Goal: Task Accomplishment & Management: Use online tool/utility

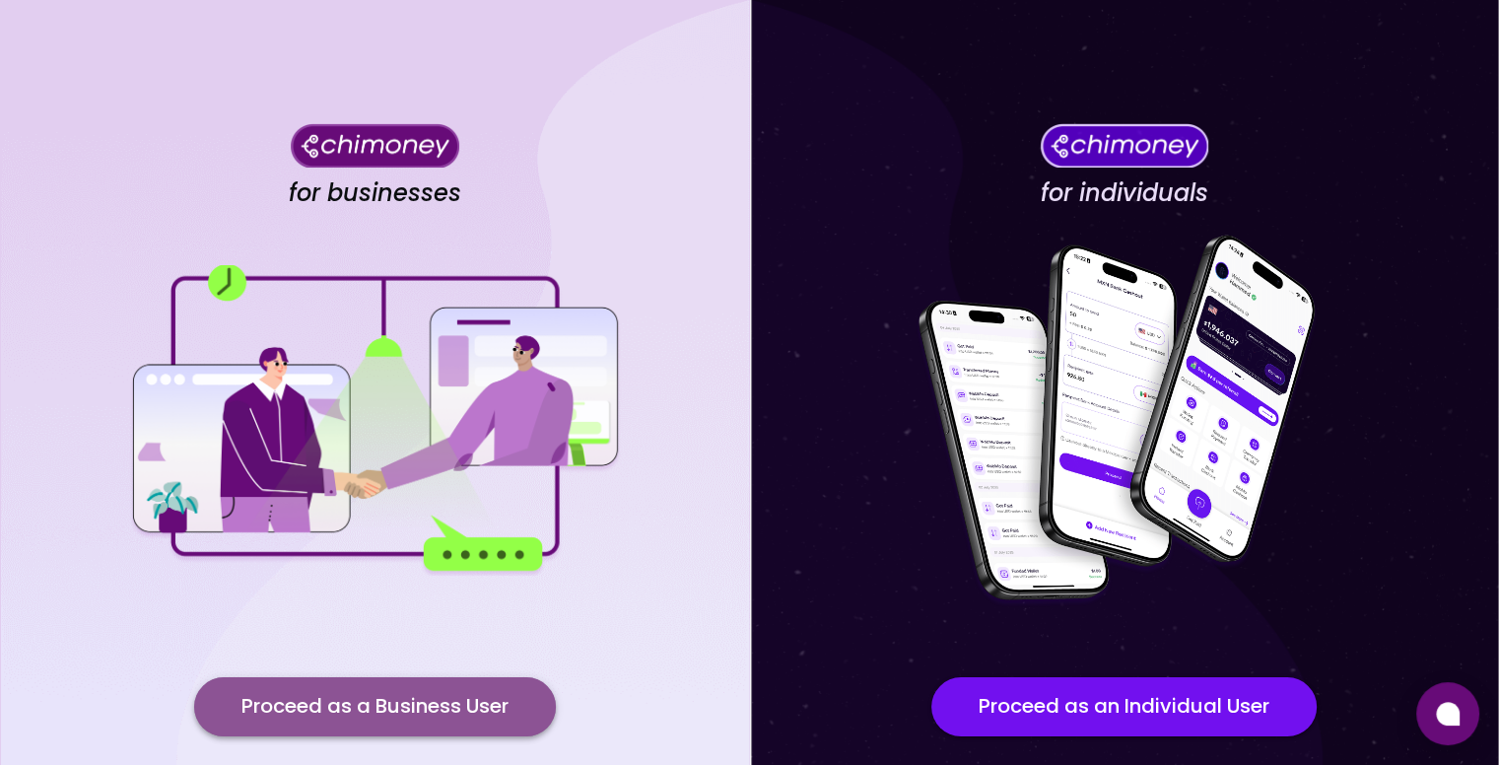
click at [405, 696] on button "Proceed as a Business User" at bounding box center [375, 706] width 362 height 59
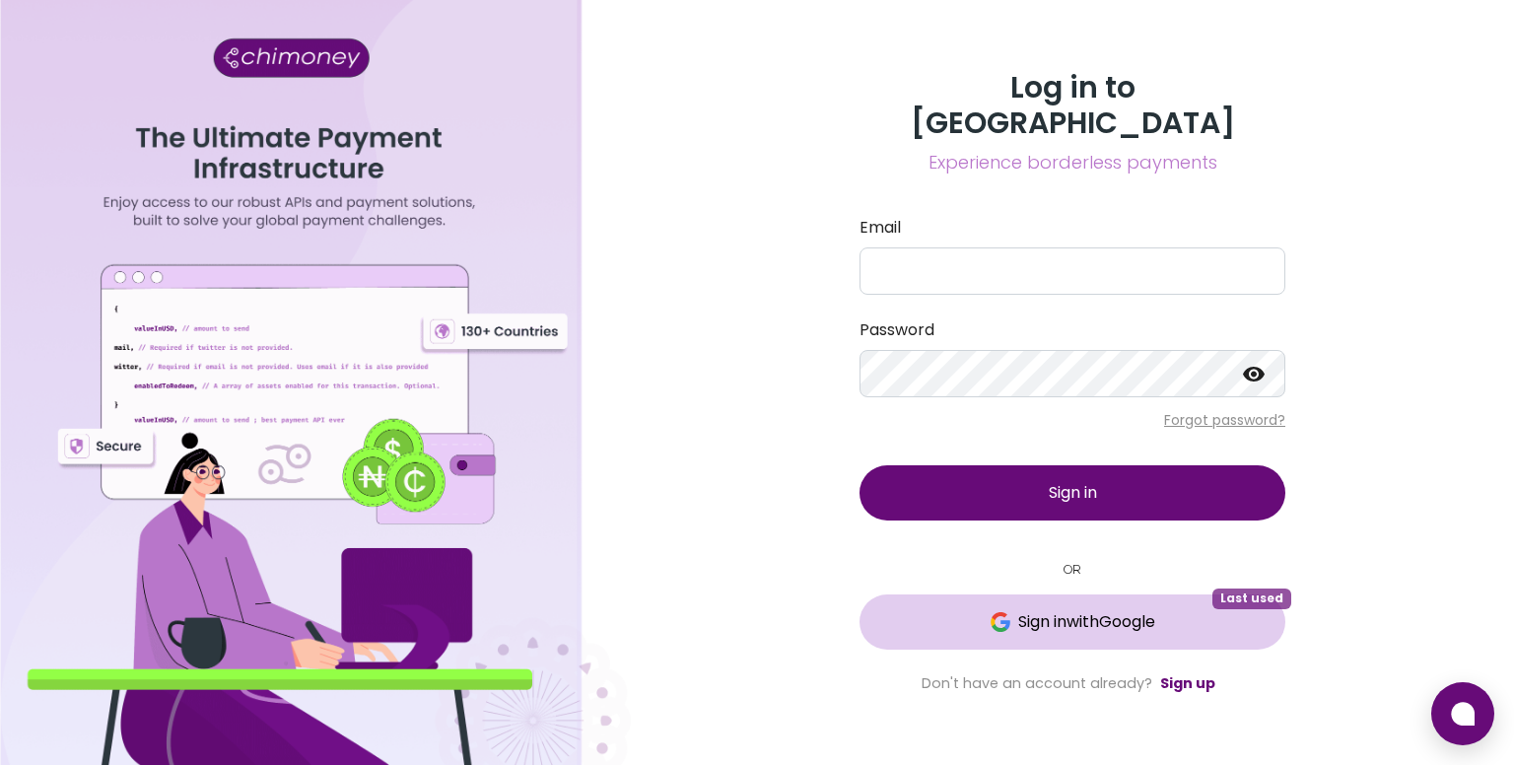
click at [1160, 594] on button "Sign in with Google Last used" at bounding box center [1073, 621] width 426 height 55
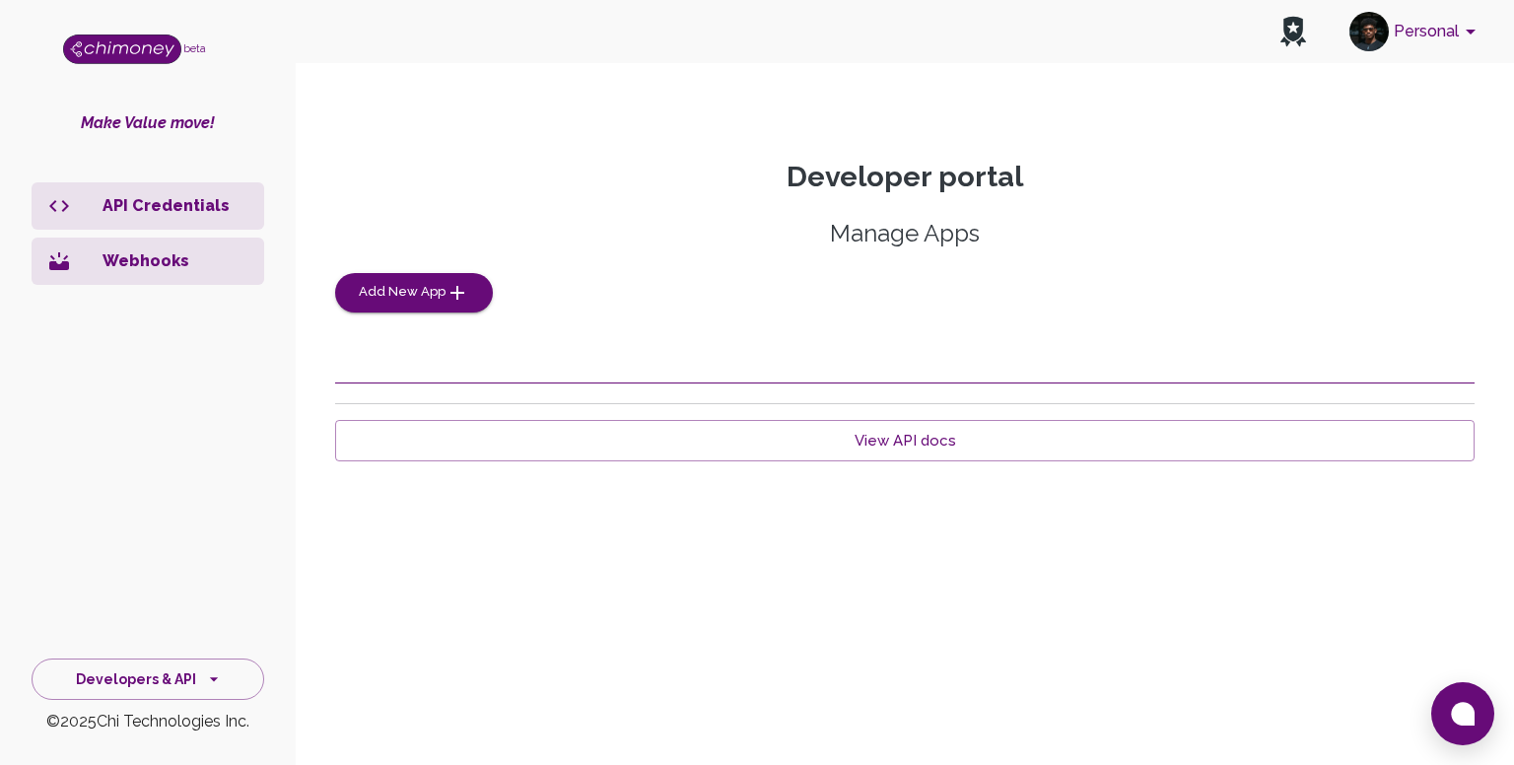
click at [208, 252] on p "Webhooks" at bounding box center [176, 261] width 146 height 24
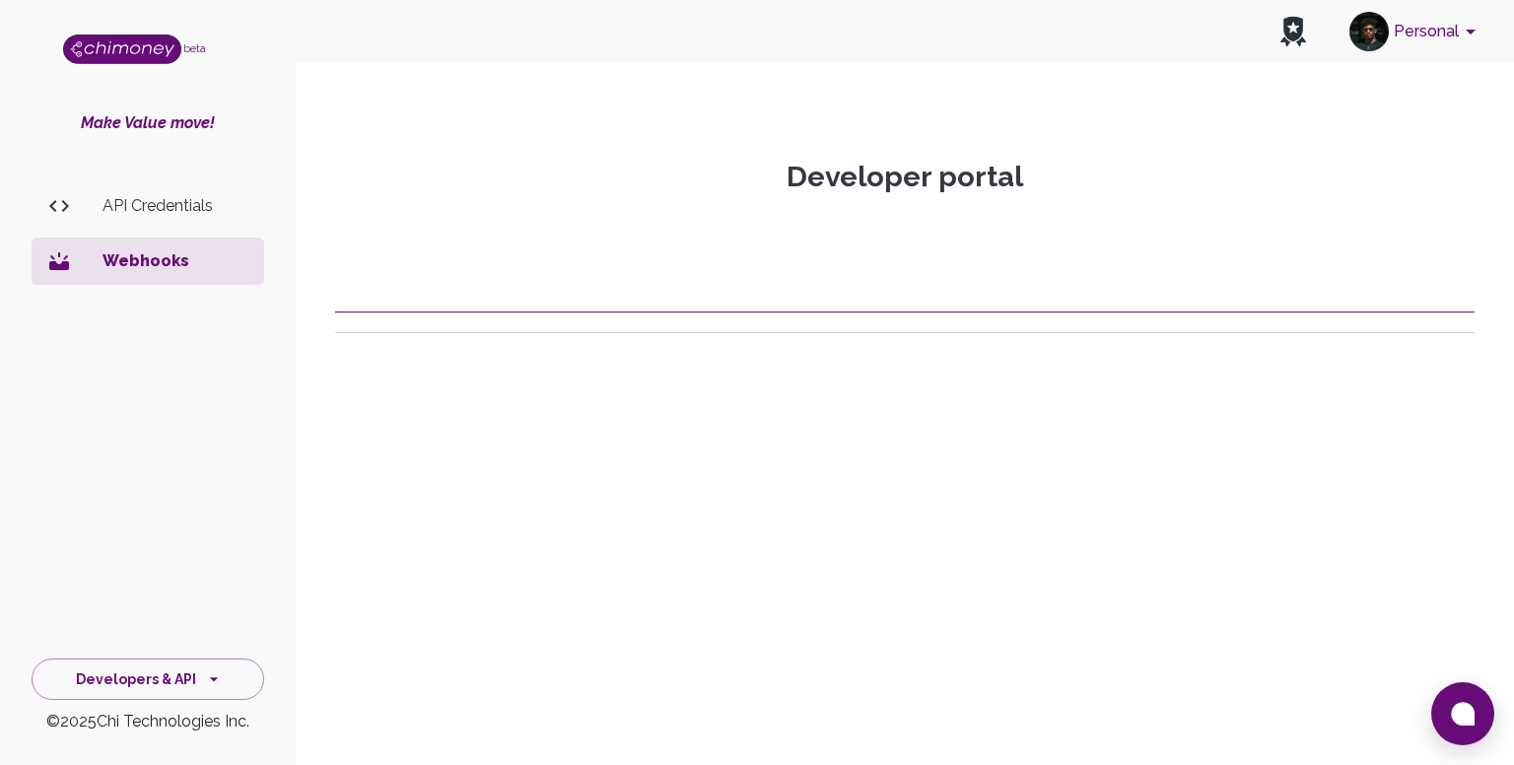
click at [186, 267] on p "Webhooks" at bounding box center [176, 261] width 146 height 24
click at [183, 214] on p "API Credentials" at bounding box center [176, 206] width 146 height 24
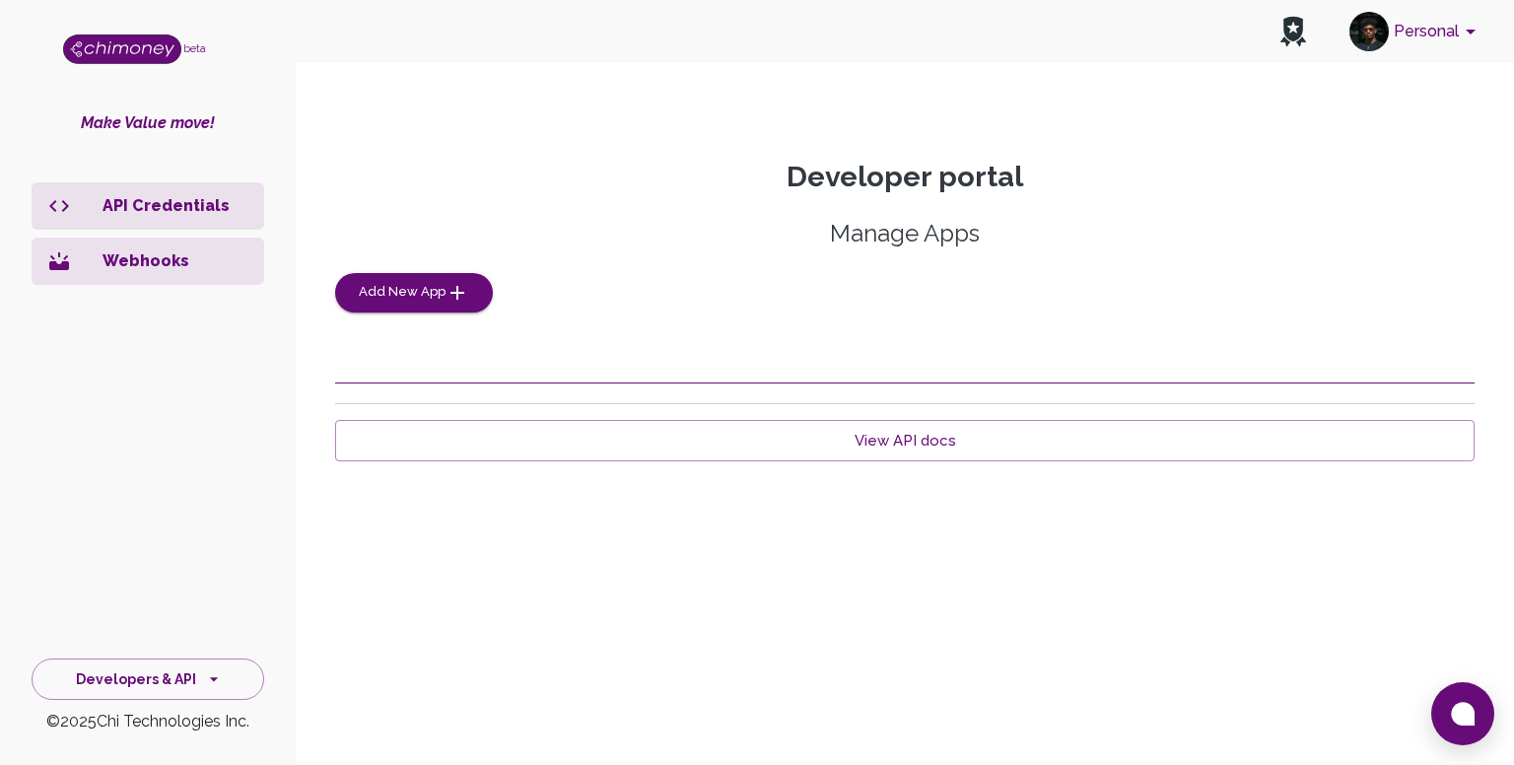
click at [170, 278] on li "Webhooks" at bounding box center [148, 261] width 233 height 47
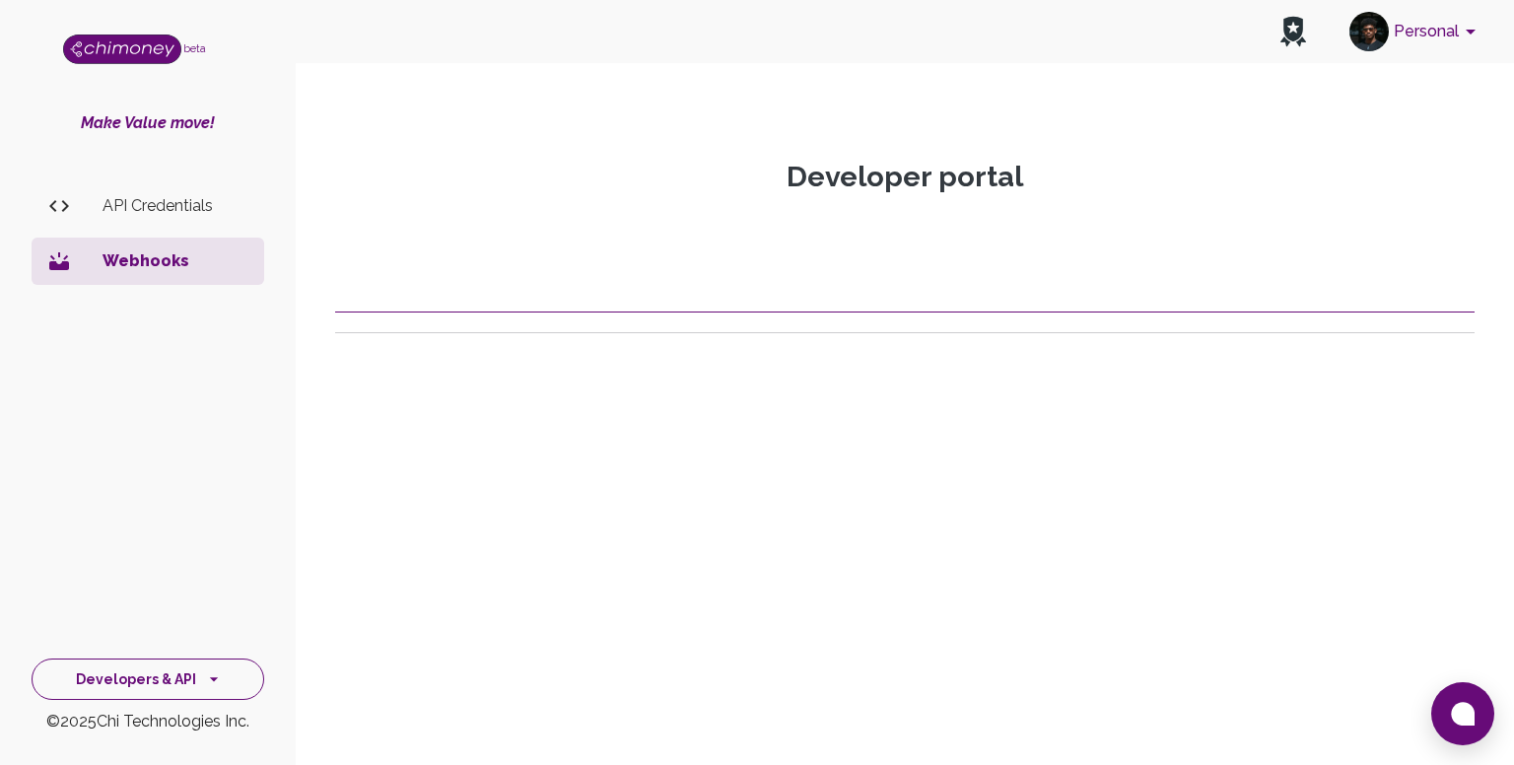
click at [199, 676] on button "Developers & API" at bounding box center [148, 680] width 233 height 42
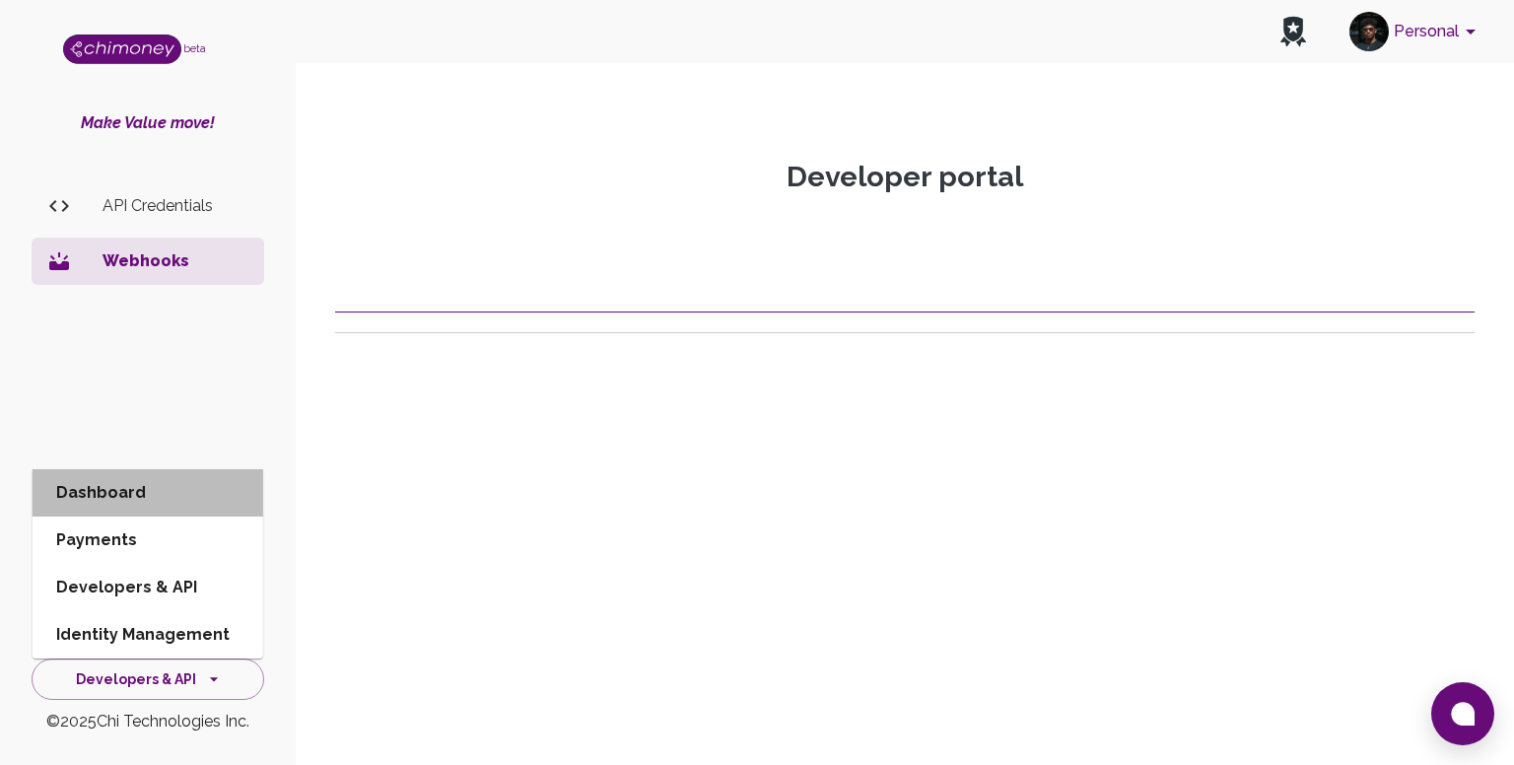
click at [148, 490] on li "Dashboard" at bounding box center [148, 492] width 231 height 47
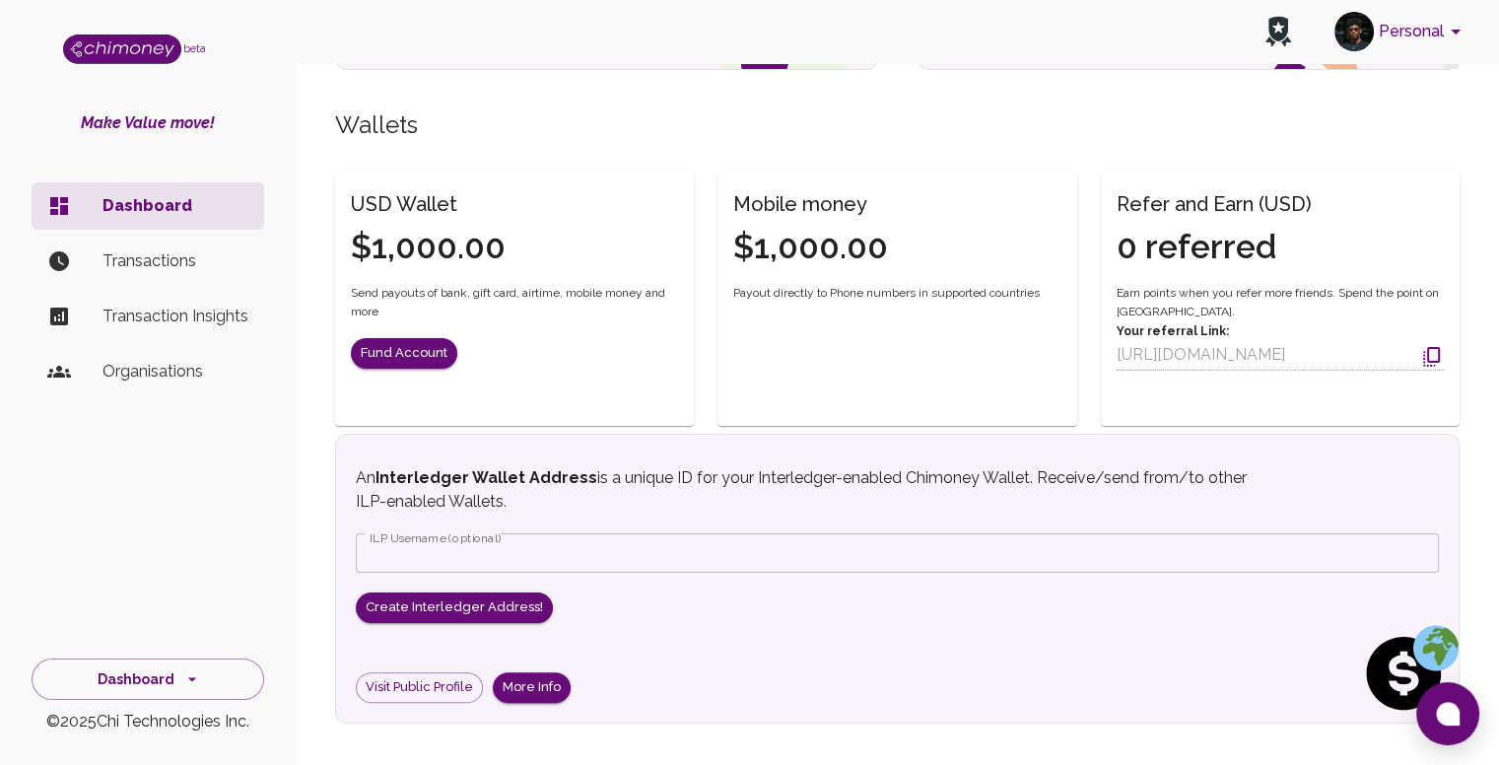
scroll to position [365, 0]
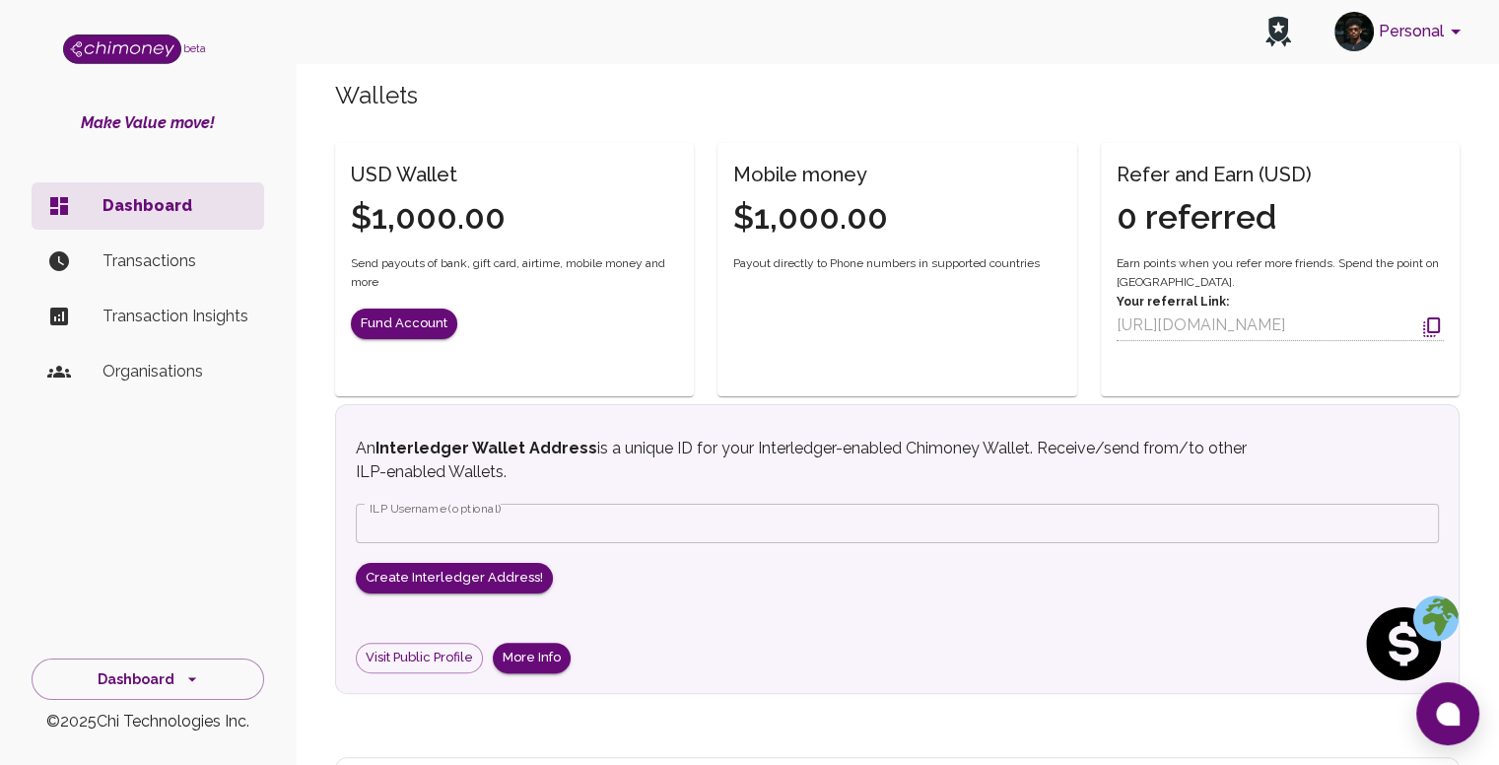
scroll to position [472, 0]
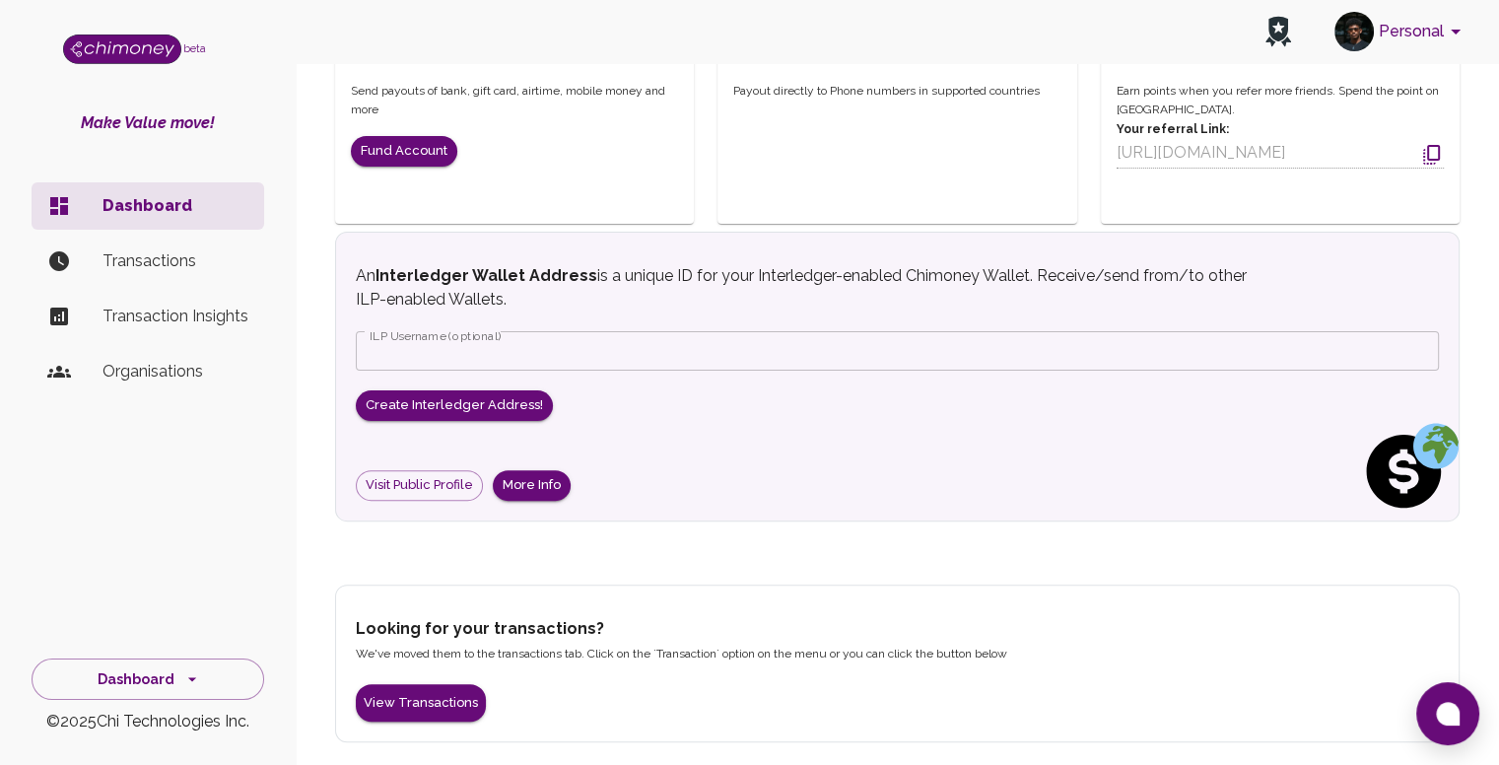
click at [184, 383] on li "Organisations" at bounding box center [148, 371] width 233 height 47
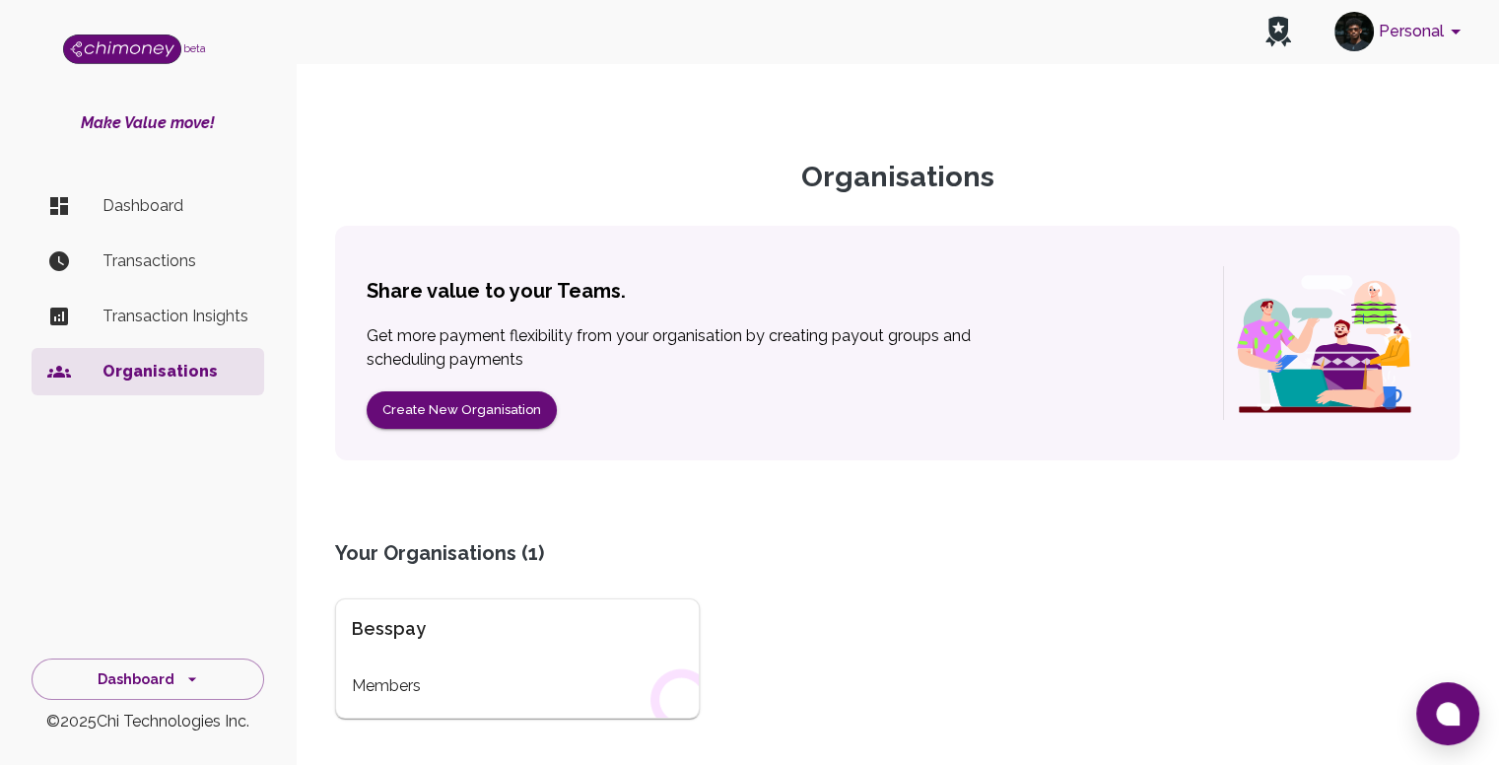
click at [405, 629] on div "Besspay" at bounding box center [517, 629] width 331 height 28
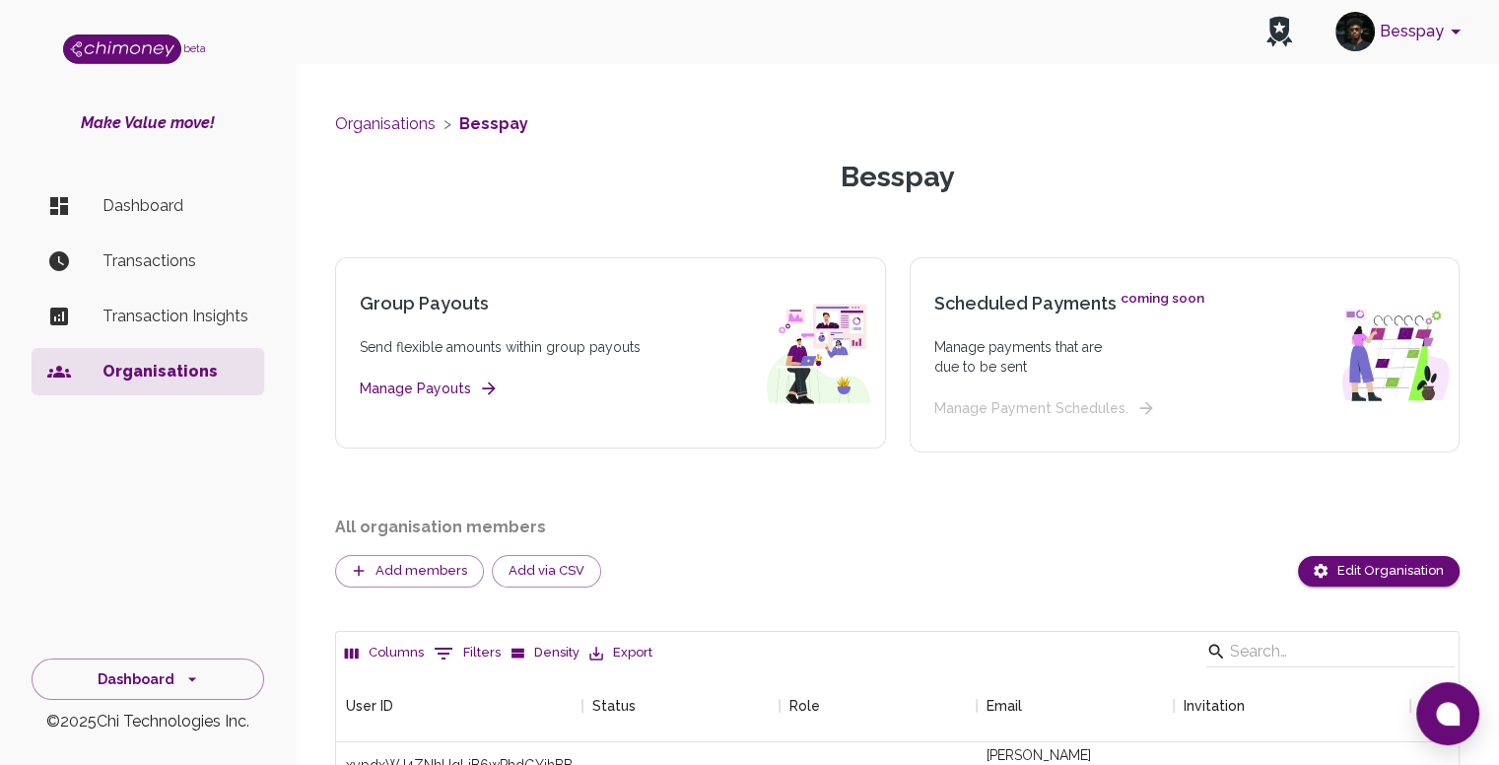
click at [127, 213] on p "Dashboard" at bounding box center [176, 206] width 146 height 24
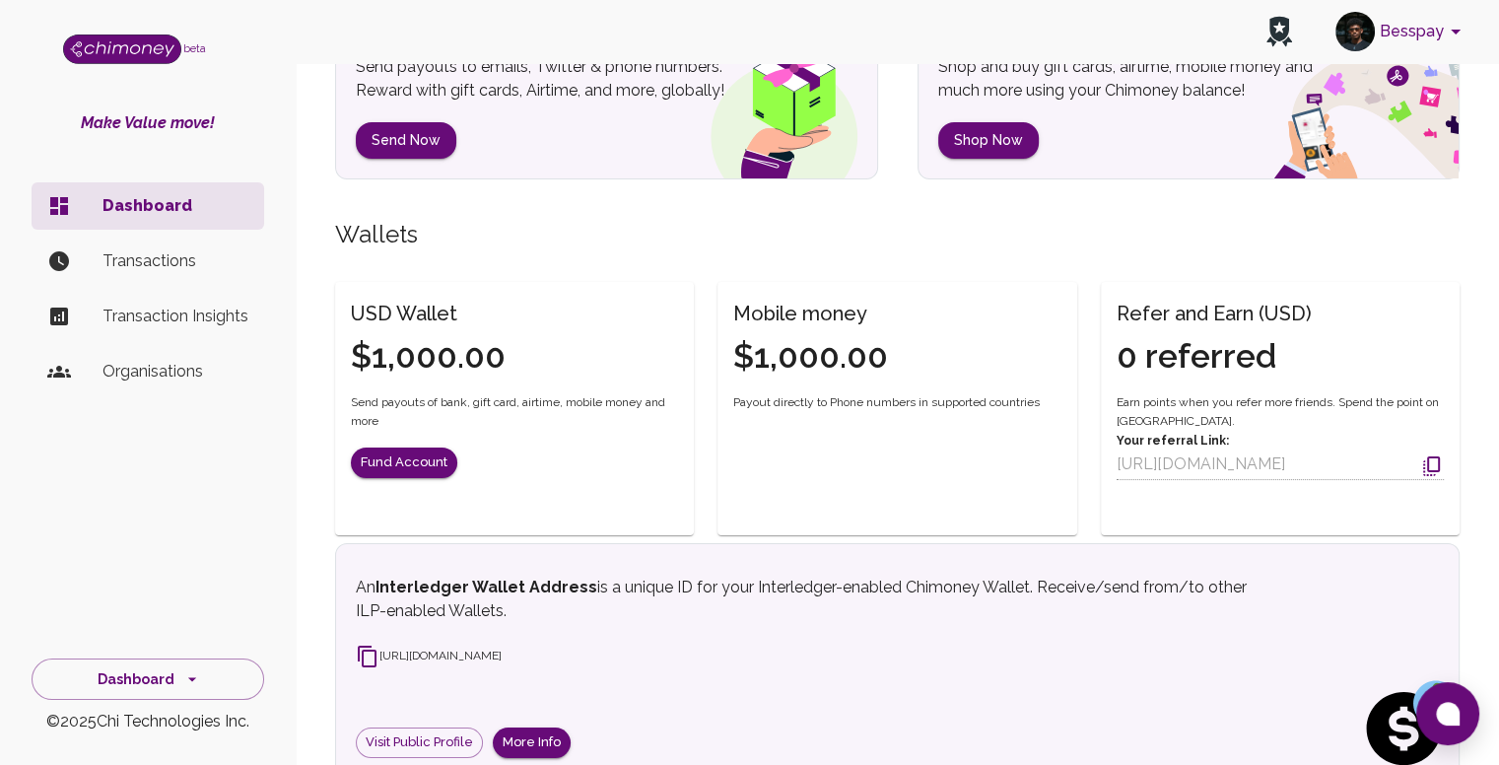
scroll to position [168, 0]
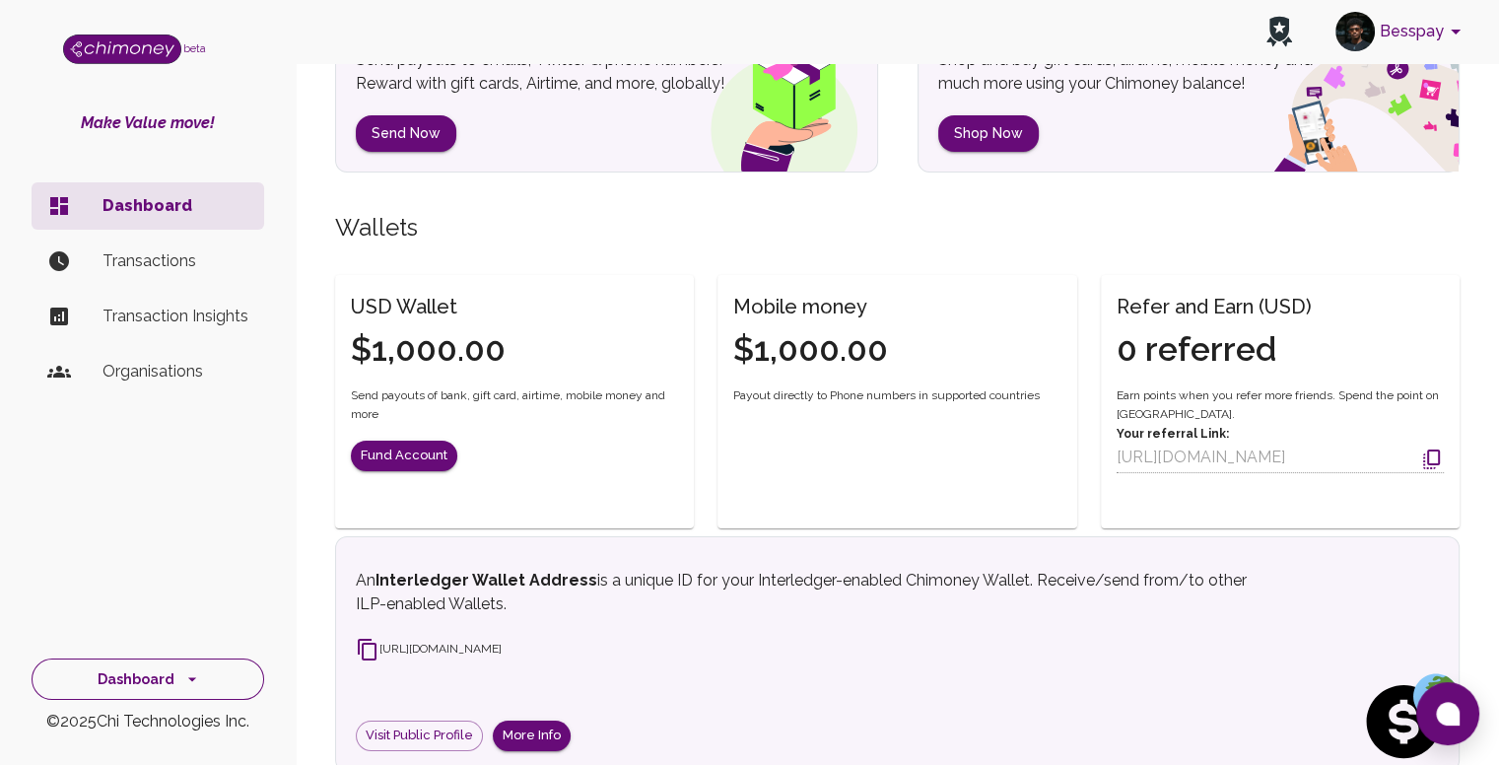
click at [199, 664] on button "Dashboard" at bounding box center [148, 680] width 233 height 42
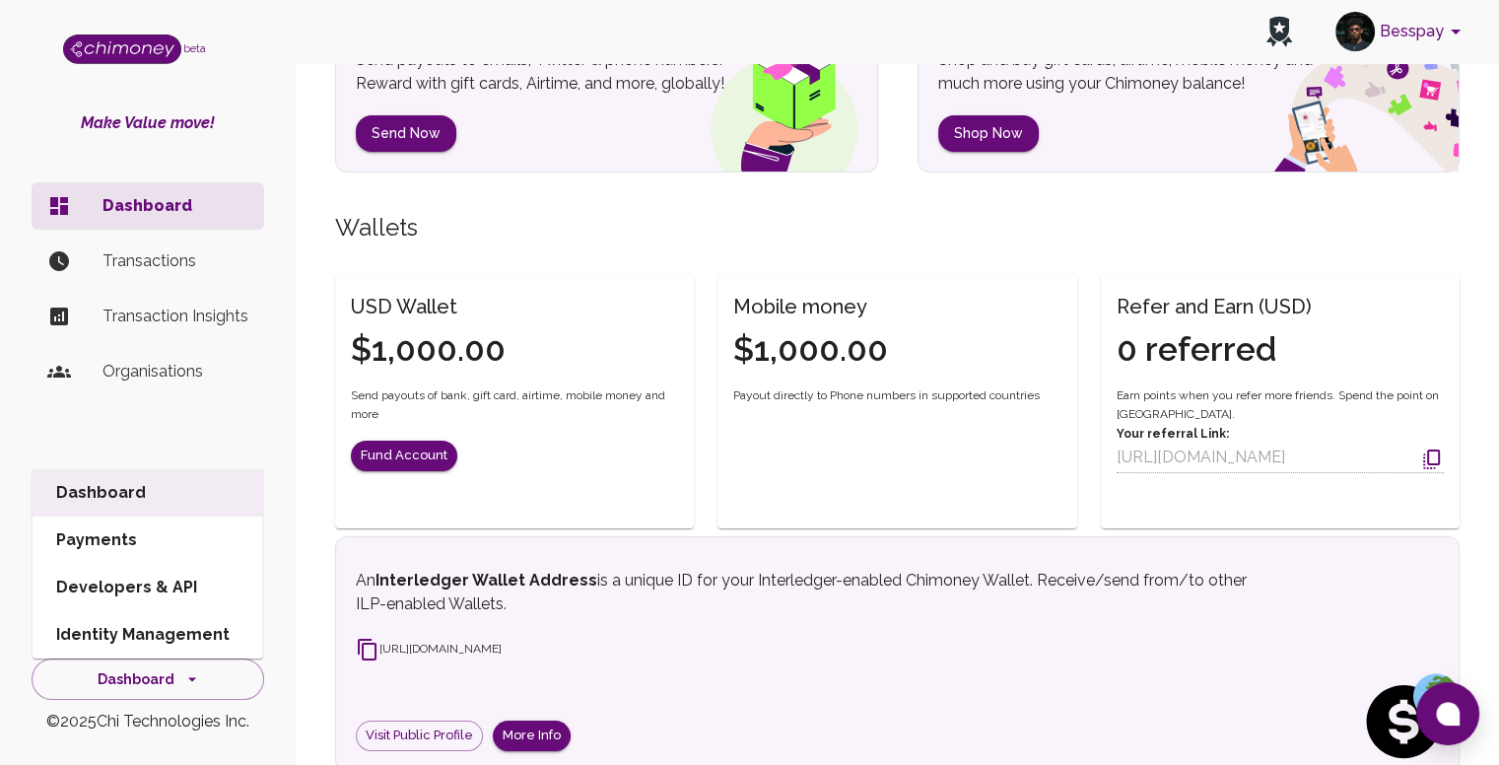
click at [142, 574] on li "Developers & API" at bounding box center [148, 587] width 231 height 47
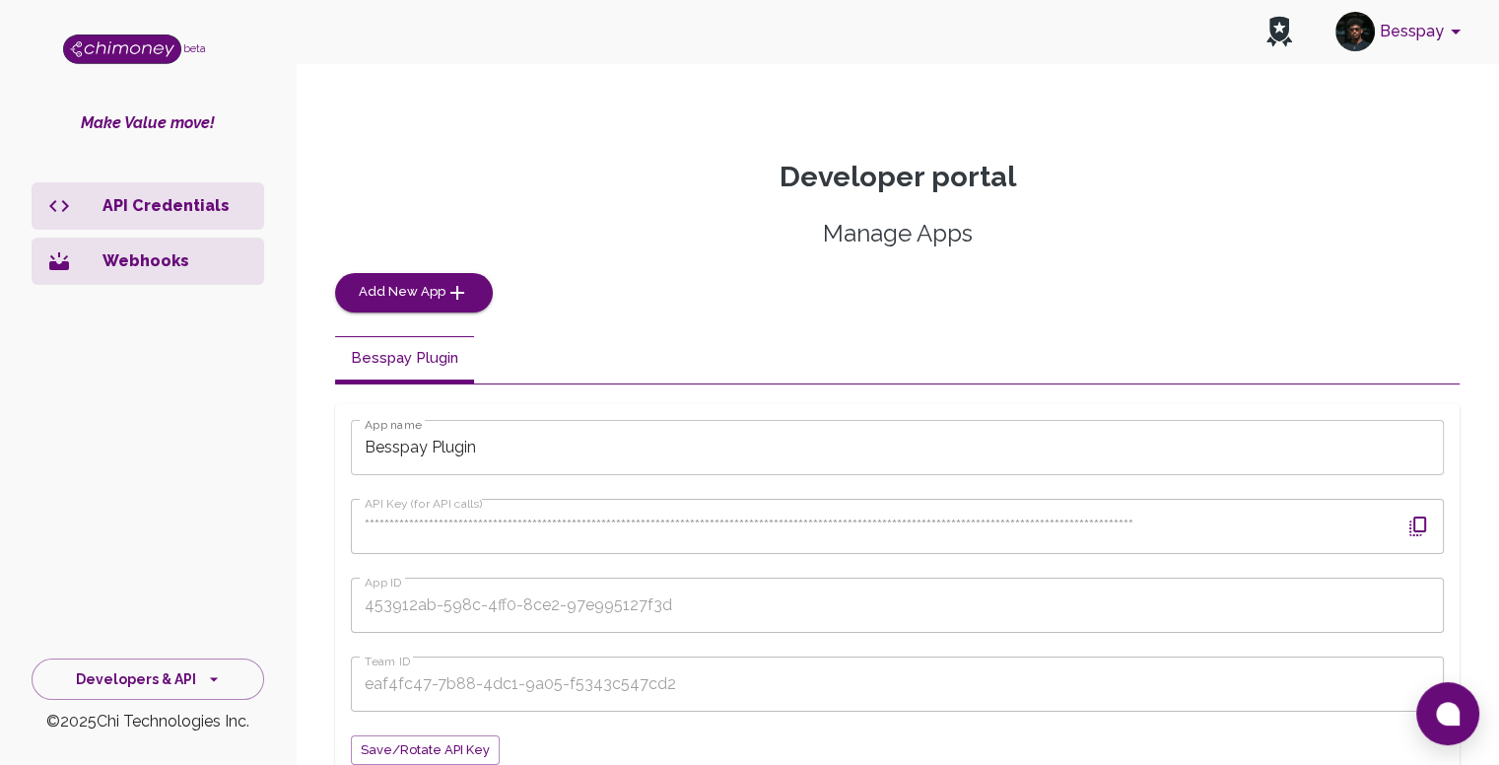
click at [208, 252] on p "Webhooks" at bounding box center [176, 261] width 146 height 24
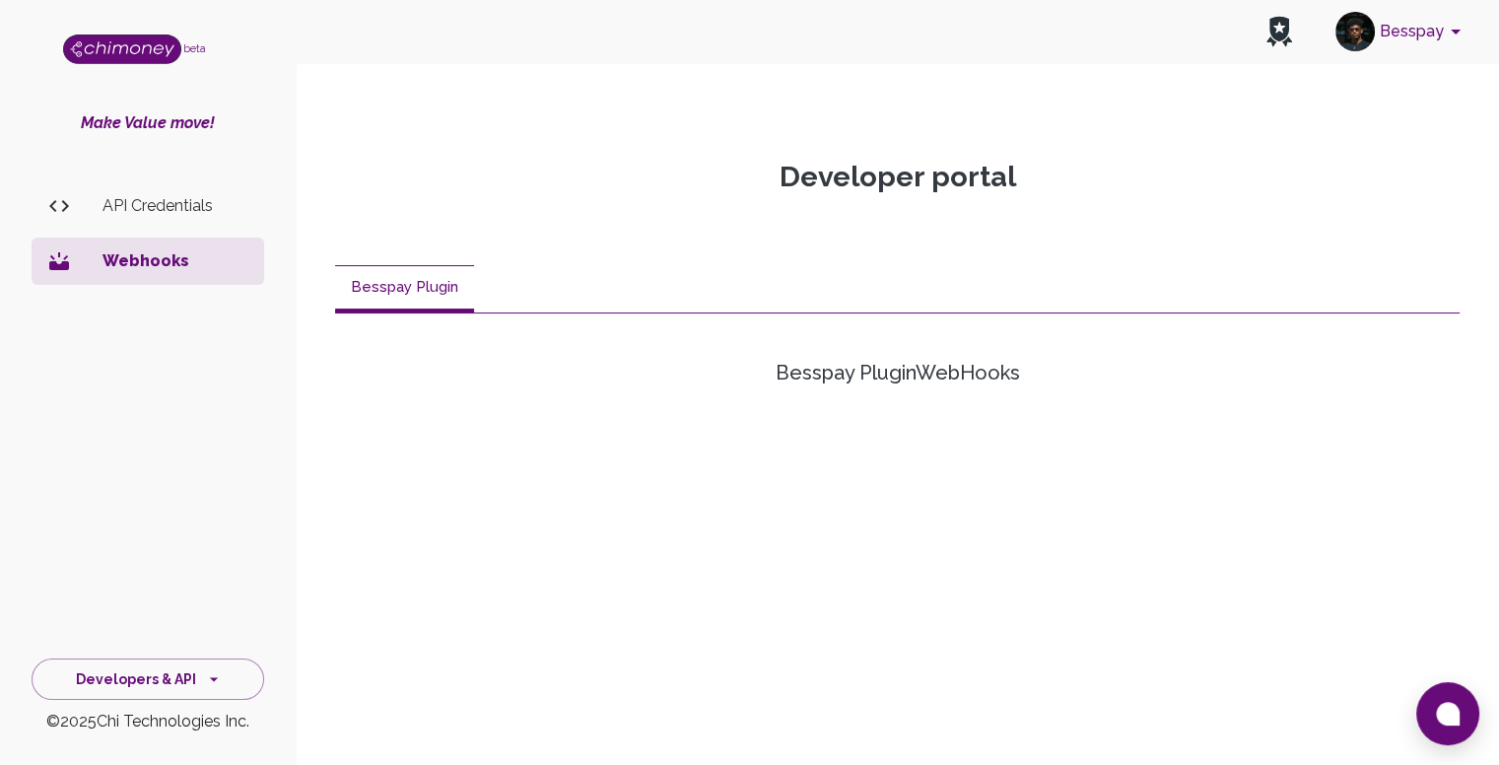
click at [166, 190] on li "API Credentials" at bounding box center [148, 205] width 233 height 47
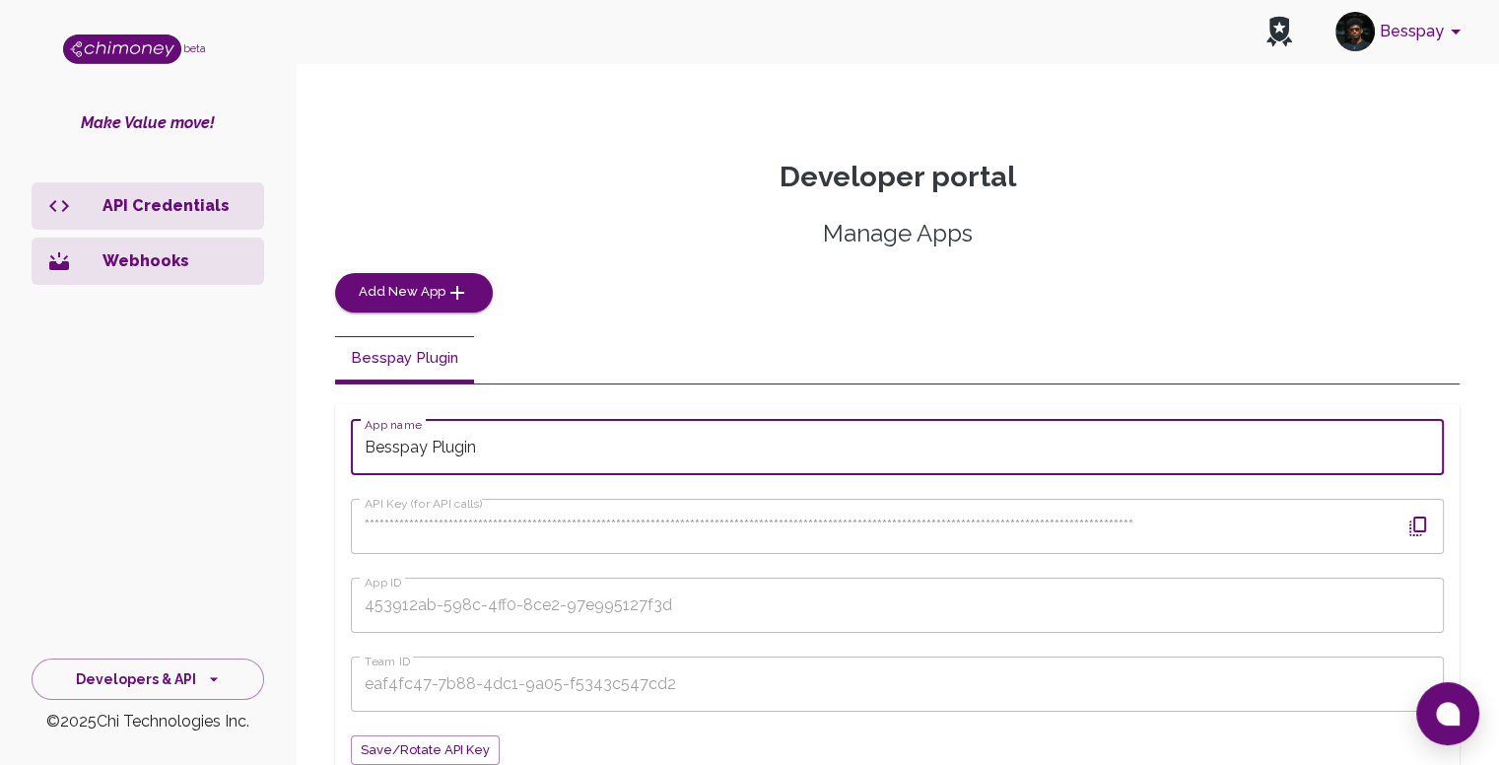
drag, startPoint x: 448, startPoint y: 449, endPoint x: 431, endPoint y: 449, distance: 16.8
click at [431, 449] on input "Besspay Plugin" at bounding box center [897, 447] width 1093 height 55
click at [212, 261] on p "Webhooks" at bounding box center [176, 261] width 146 height 24
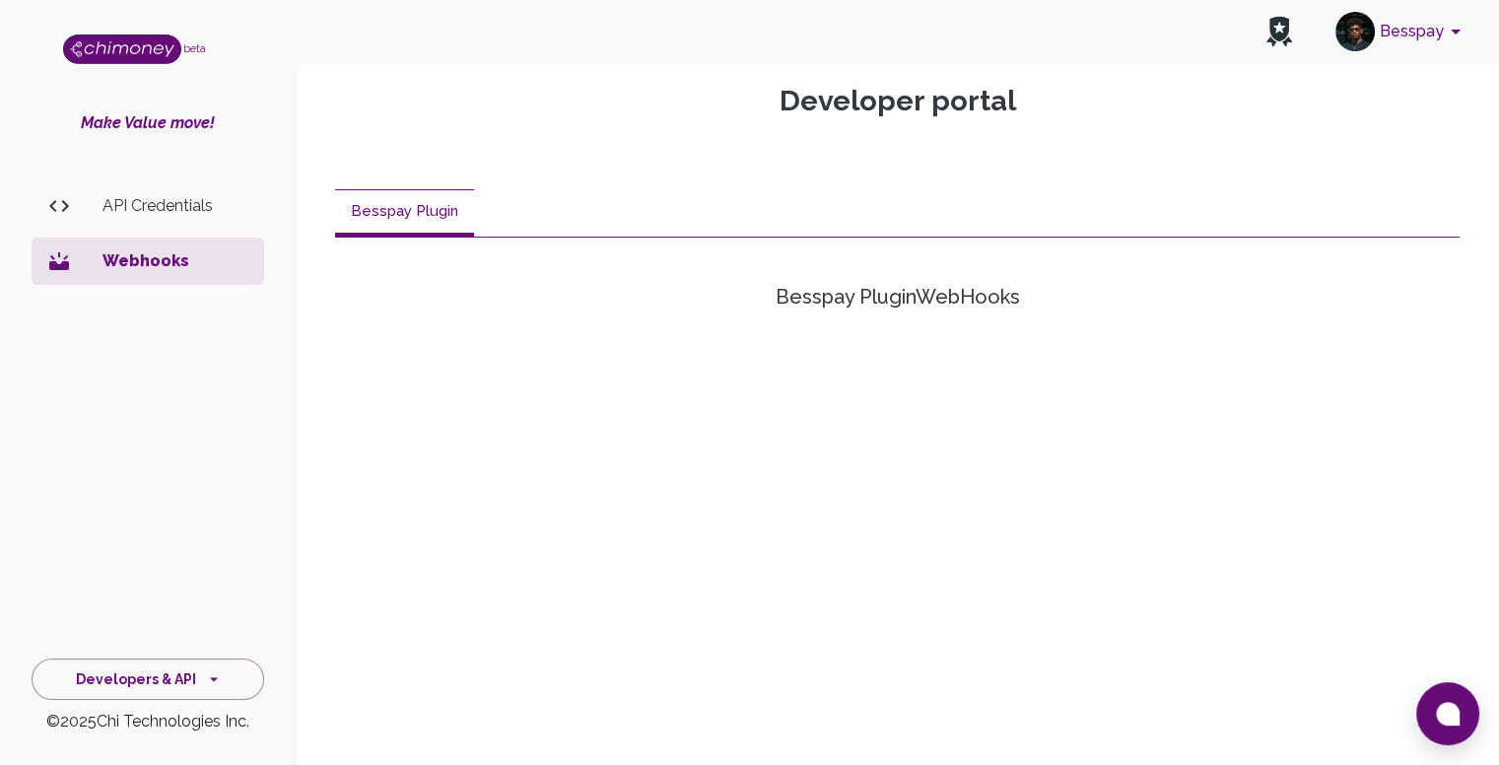
scroll to position [197, 0]
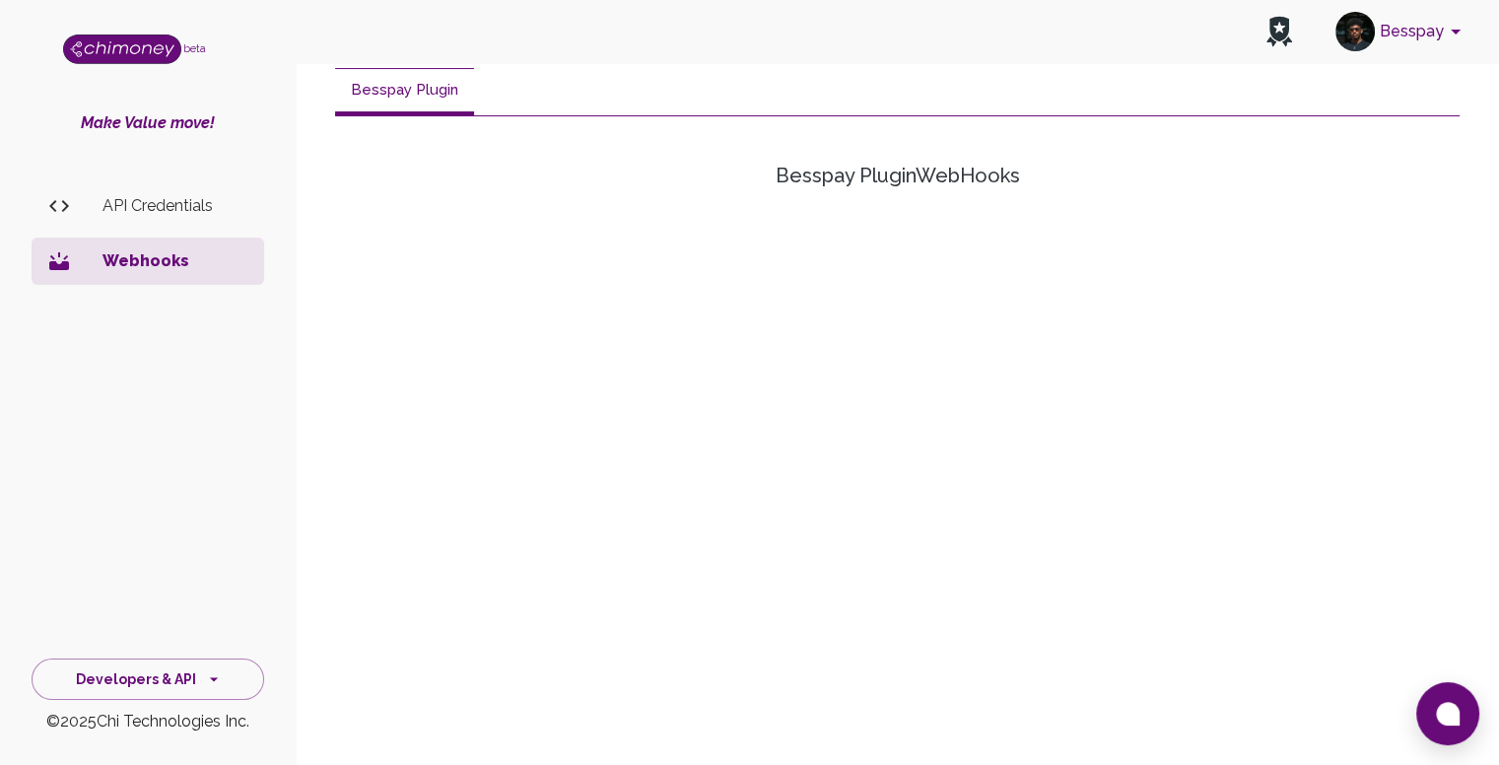
click at [146, 269] on p "Webhooks" at bounding box center [176, 261] width 146 height 24
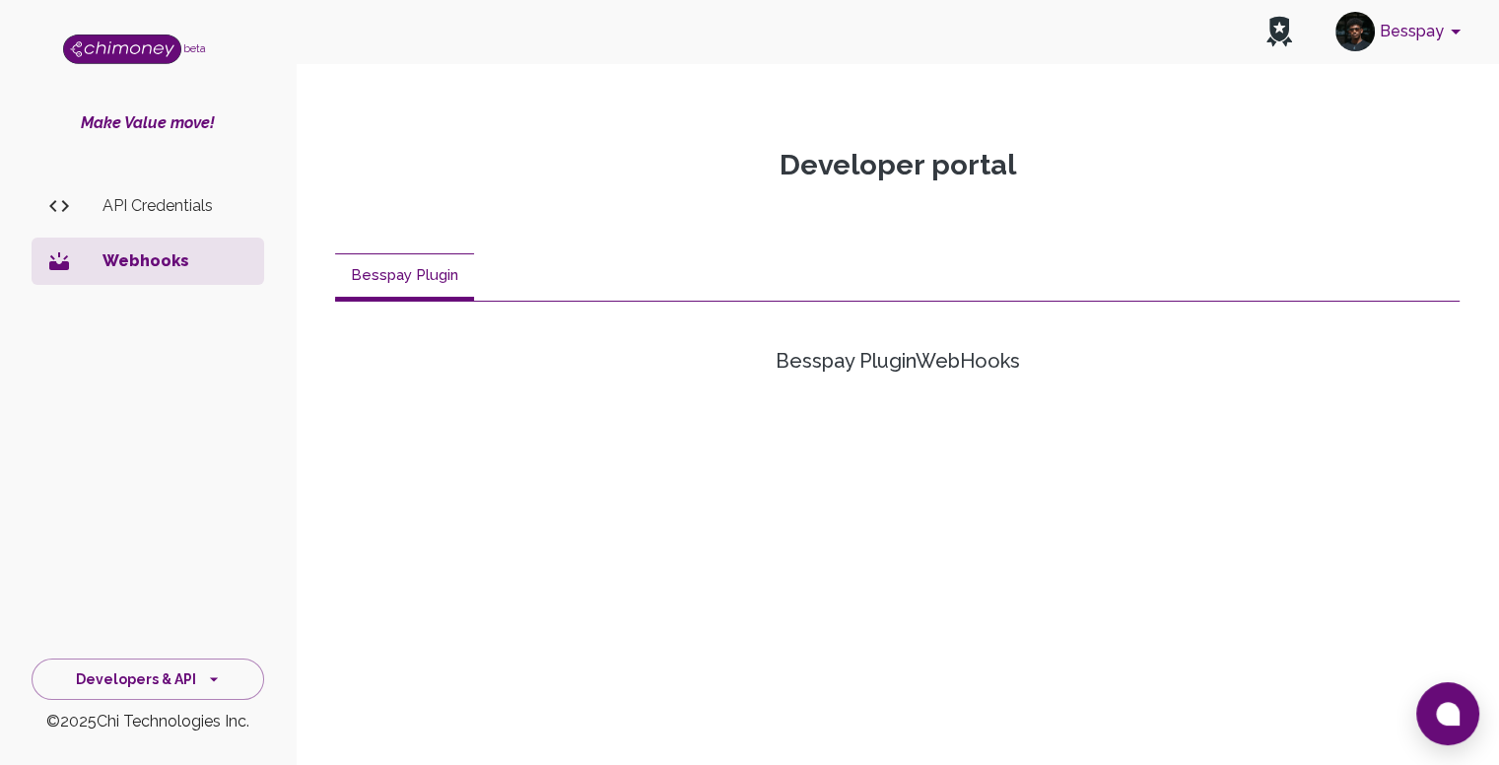
scroll to position [0, 0]
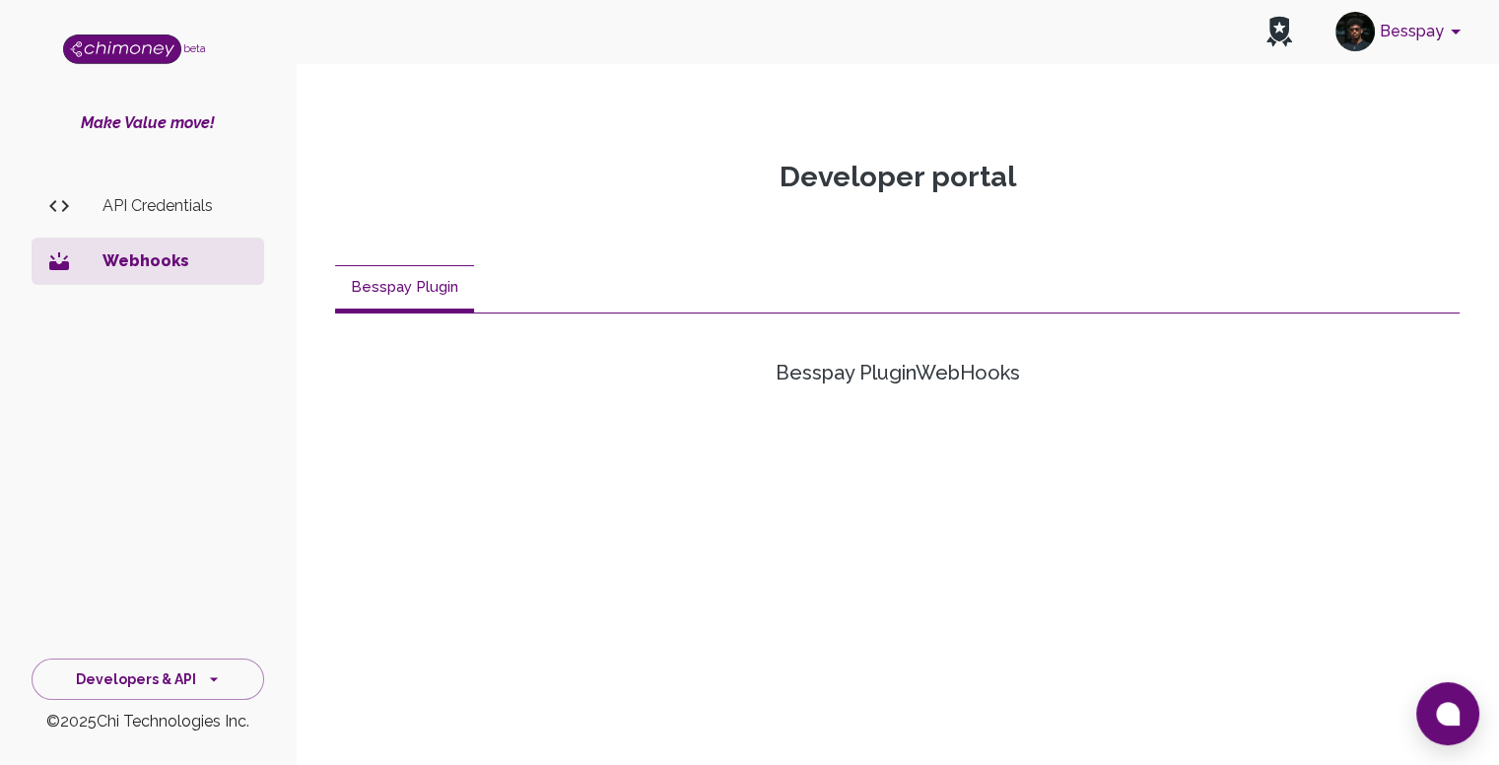
click at [426, 285] on button "Besspay Plugin" at bounding box center [404, 288] width 139 height 47
